Goal: Find specific page/section: Find specific page/section

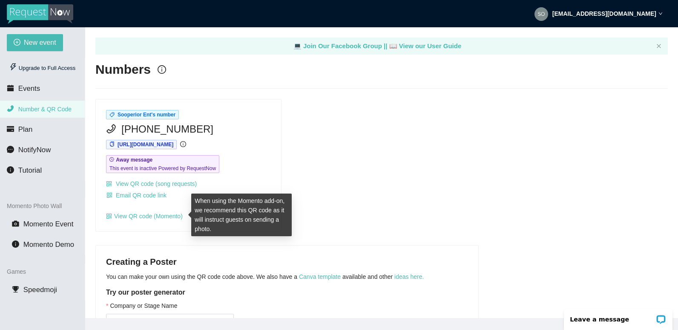
scroll to position [27, 0]
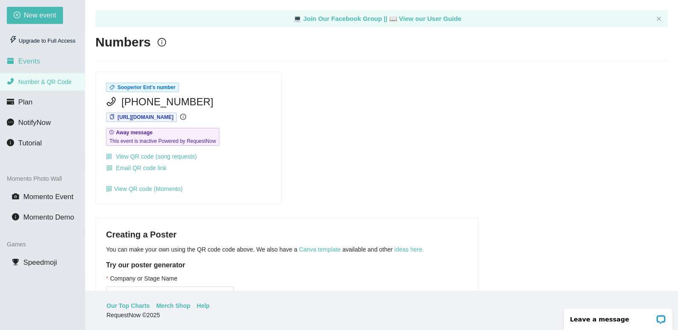
click at [25, 60] on span "Events" at bounding box center [29, 61] width 22 height 8
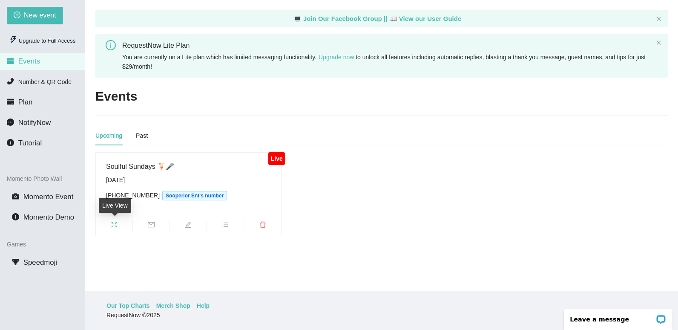
click at [115, 226] on icon "fullscreen" at bounding box center [115, 225] width 6 height 6
